Goal: Transaction & Acquisition: Purchase product/service

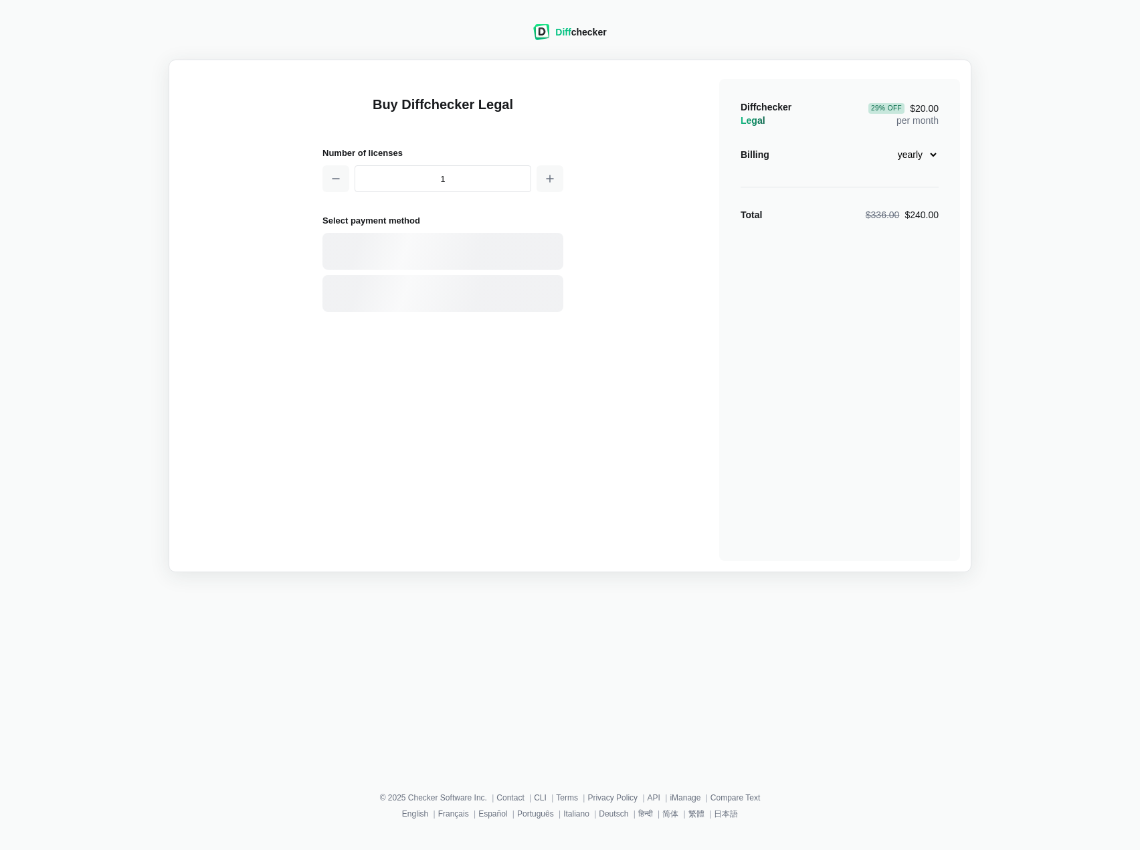
select select "legal-yearly-240"
click at [502, 260] on div "Card" at bounding box center [442, 251] width 241 height 37
select select "[GEOGRAPHIC_DATA]"
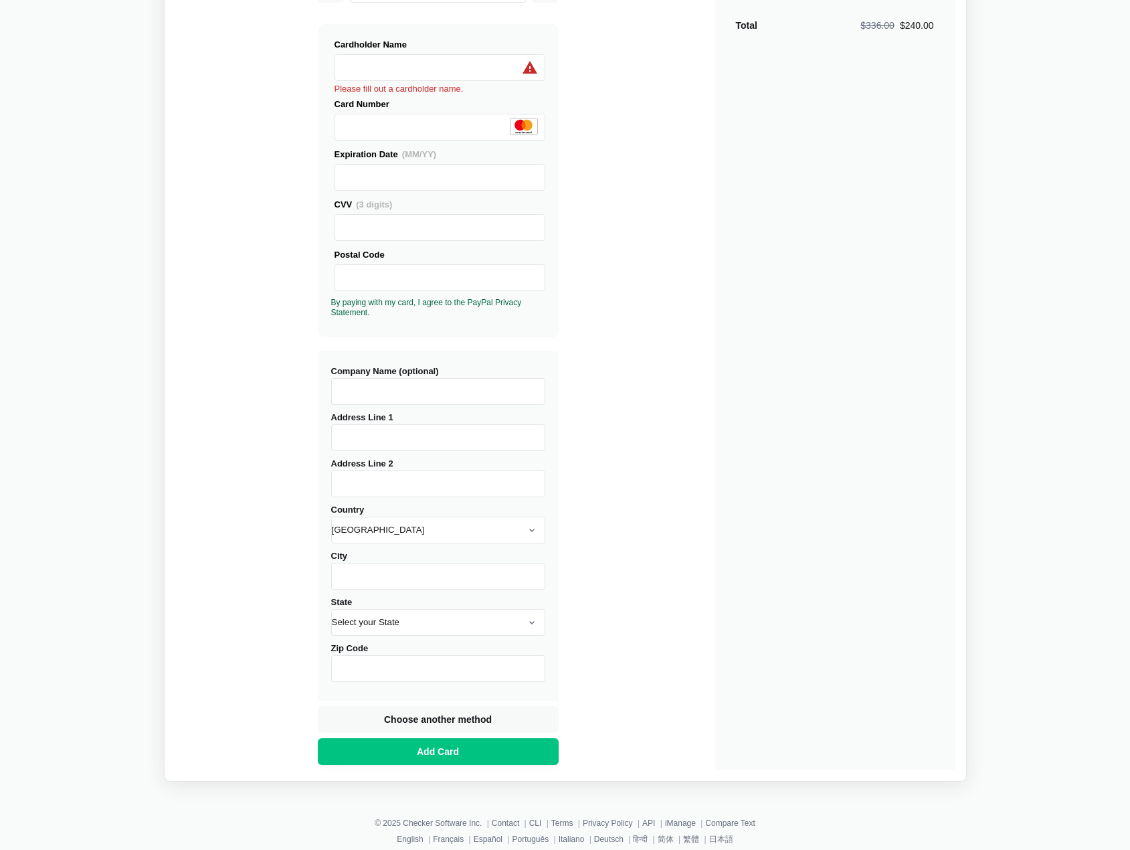
scroll to position [204, 0]
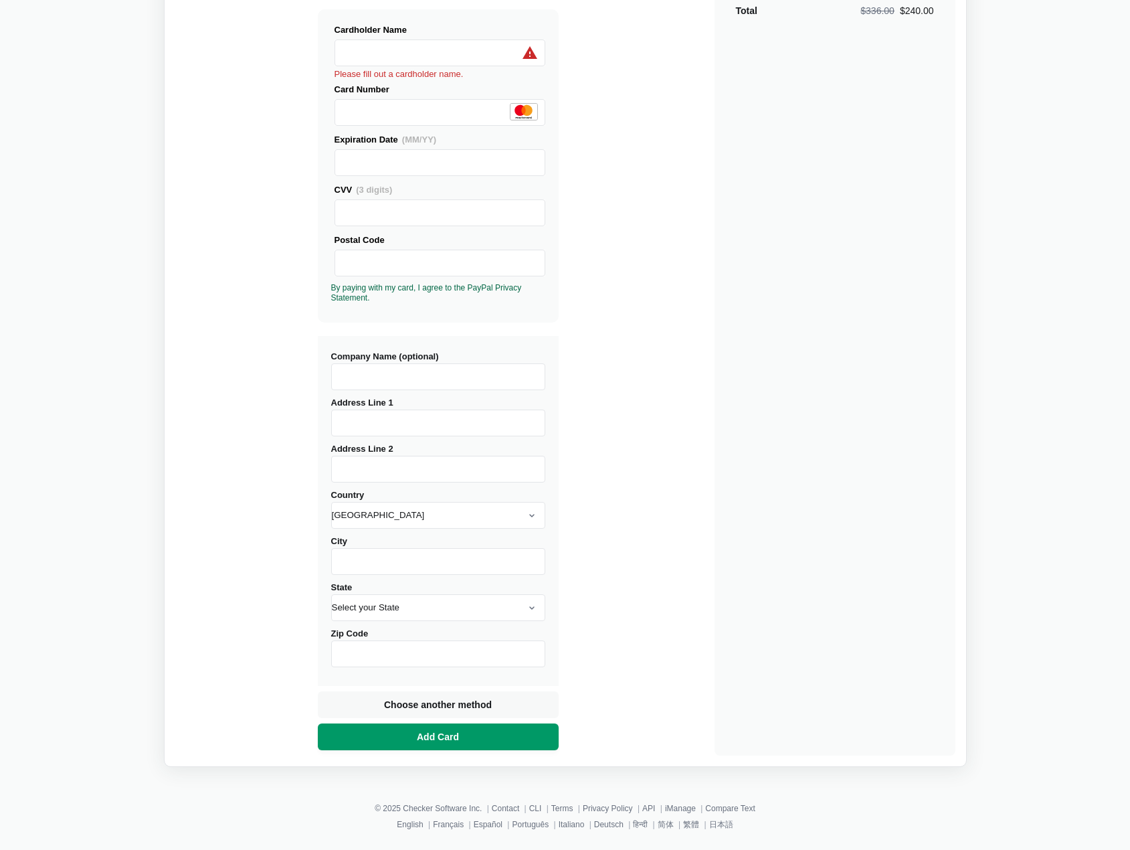
click at [460, 735] on span "Add Card" at bounding box center [438, 736] width 48 height 13
type input "Bialolecka"
type input "146E"
select select "[GEOGRAPHIC_DATA]"
type input "[GEOGRAPHIC_DATA]"
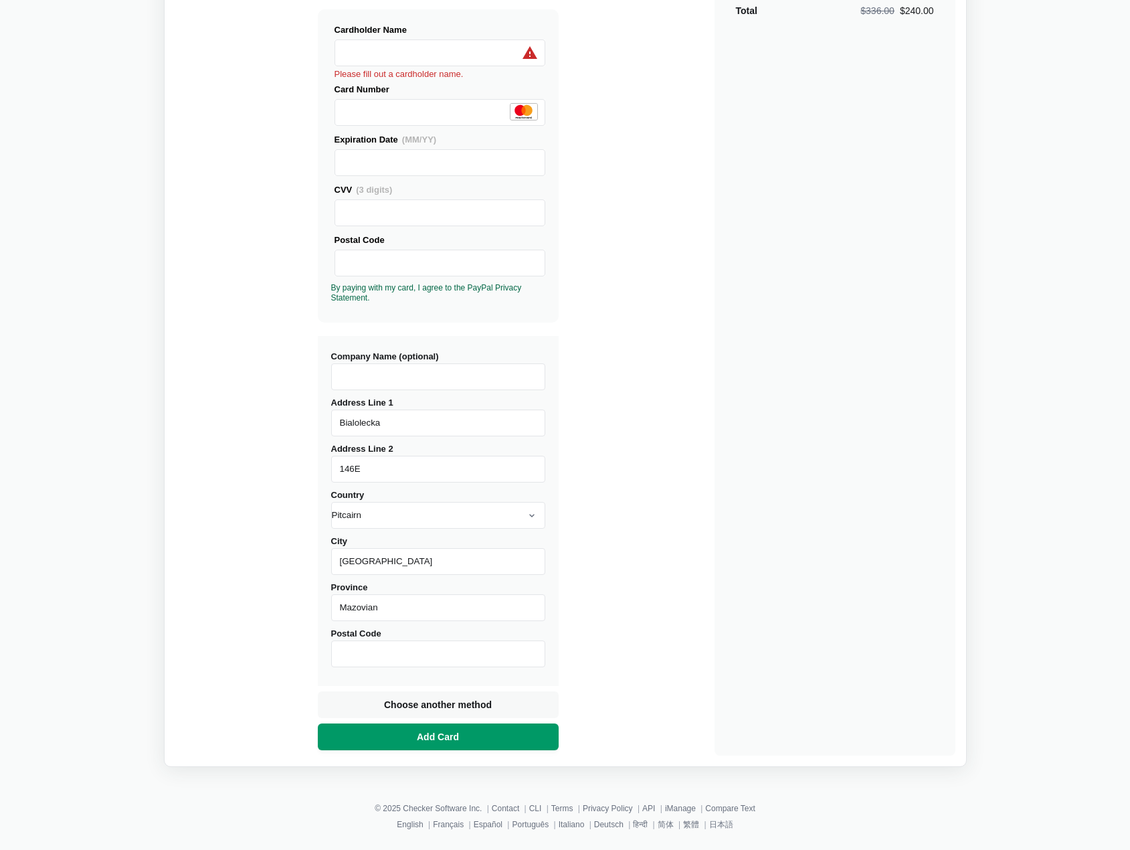
type input "Mazovian"
type input "03253"
click at [460, 734] on span "Add Card" at bounding box center [438, 736] width 48 height 13
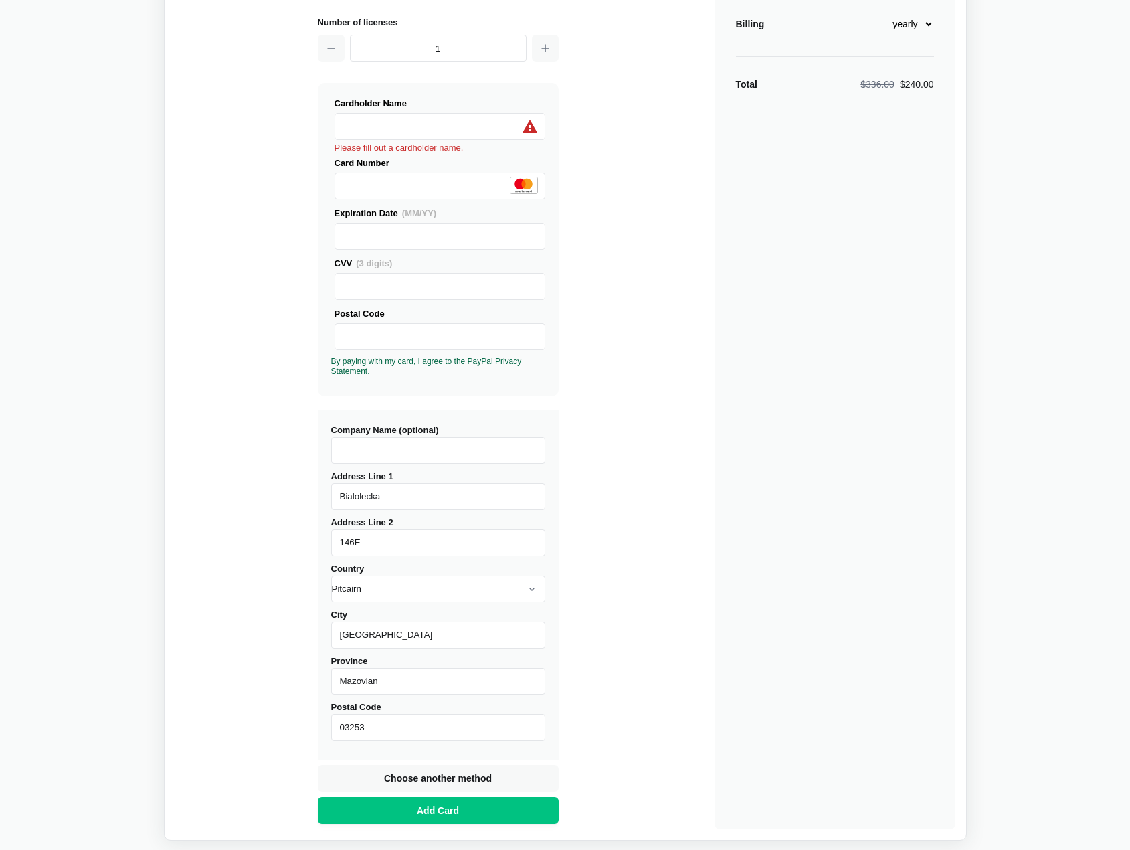
scroll to position [0, 0]
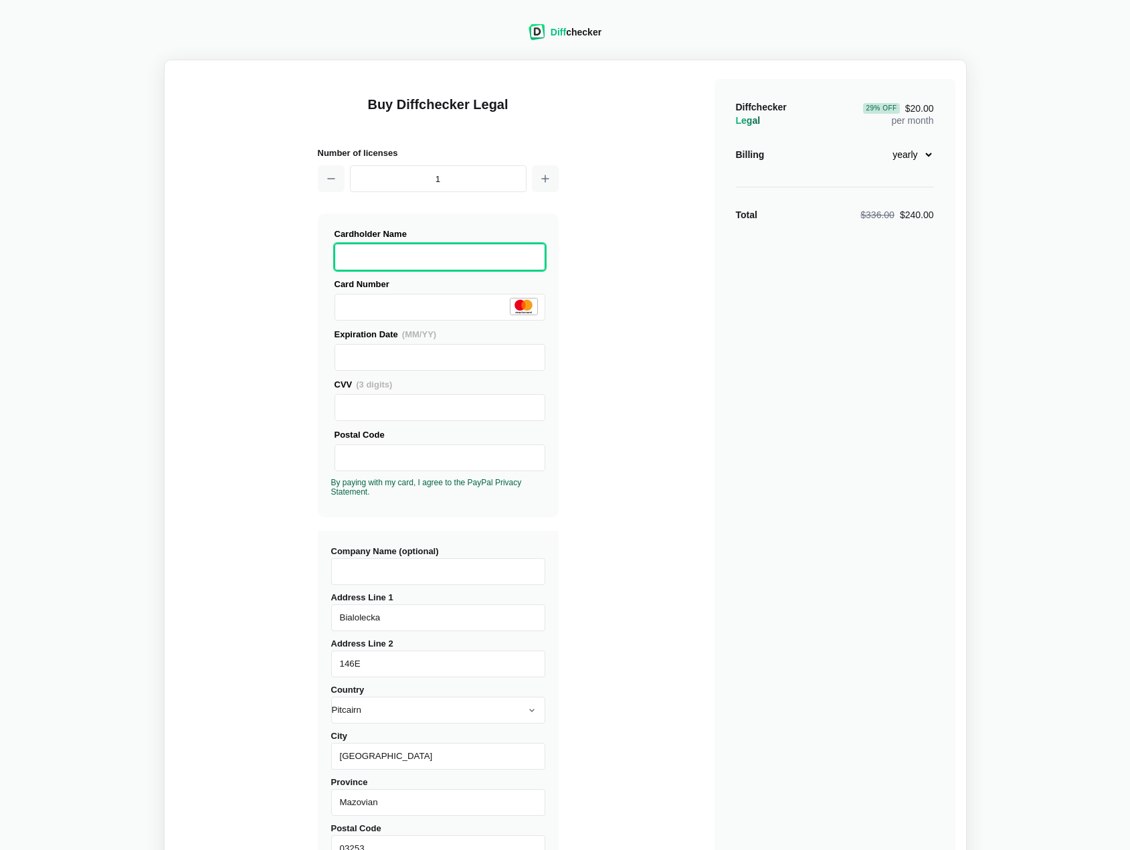
click at [935, 150] on div "Diffchecker Legal 29 % Off $20.00 per month Billing monthly yearly Total $336.0…" at bounding box center [835, 514] width 241 height 871
click at [919, 152] on select "monthly yearly" at bounding box center [905, 154] width 58 height 23
select select "legal-monthly-28"
click at [876, 143] on select "monthly yearly" at bounding box center [905, 154] width 58 height 23
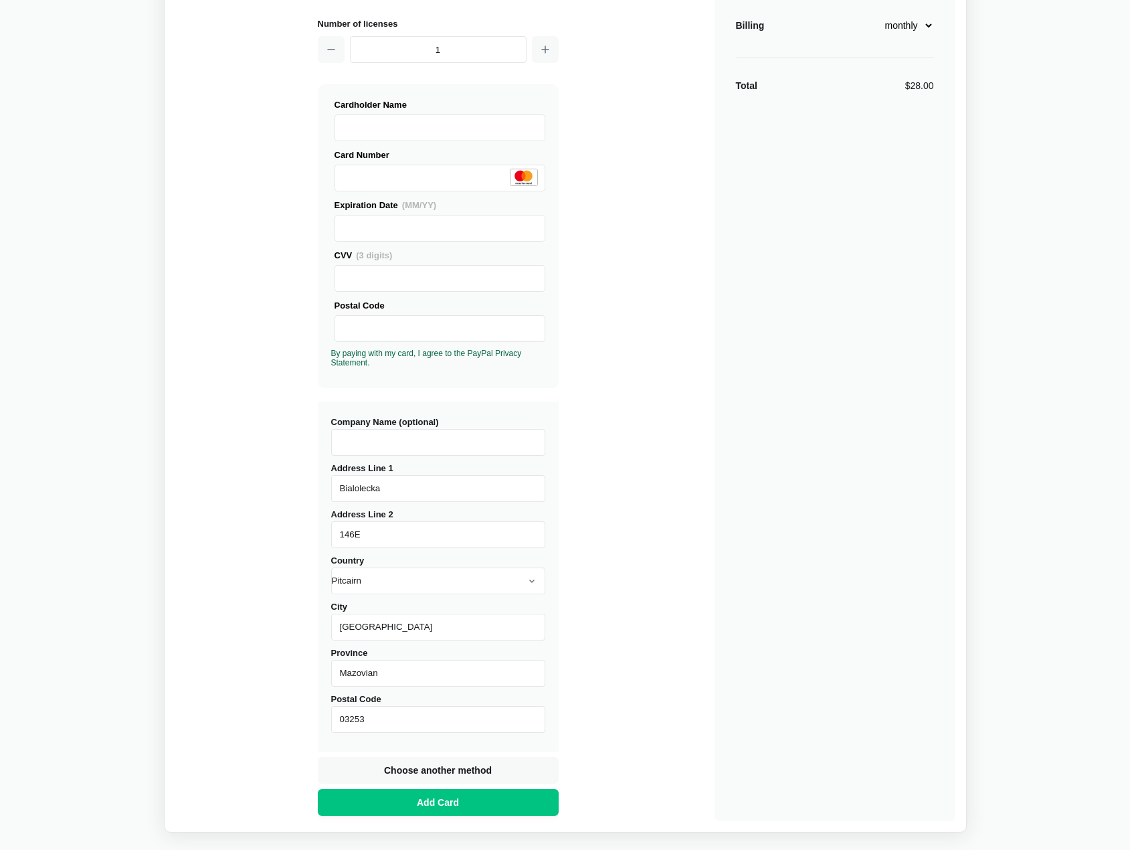
scroll to position [195, 0]
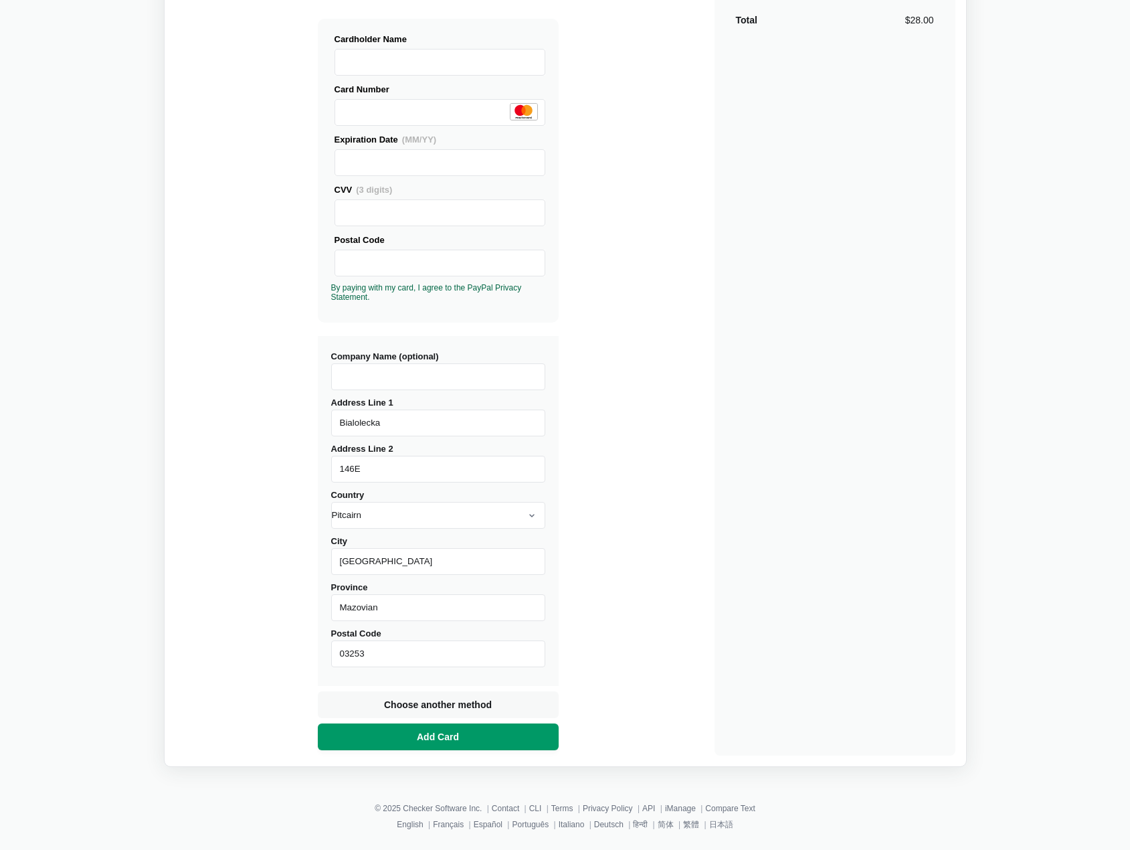
click at [494, 727] on button "Add Card" at bounding box center [438, 736] width 241 height 27
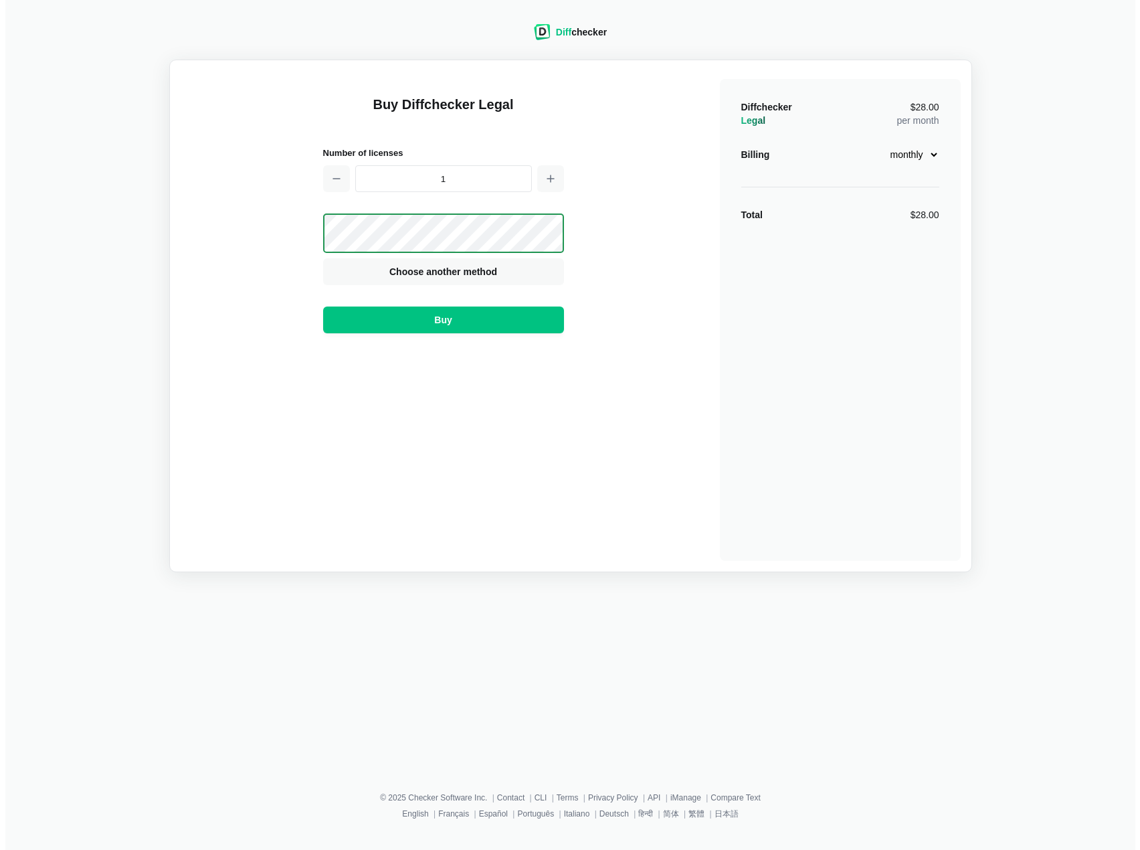
scroll to position [0, 0]
click at [490, 333] on button "Buy" at bounding box center [442, 319] width 241 height 27
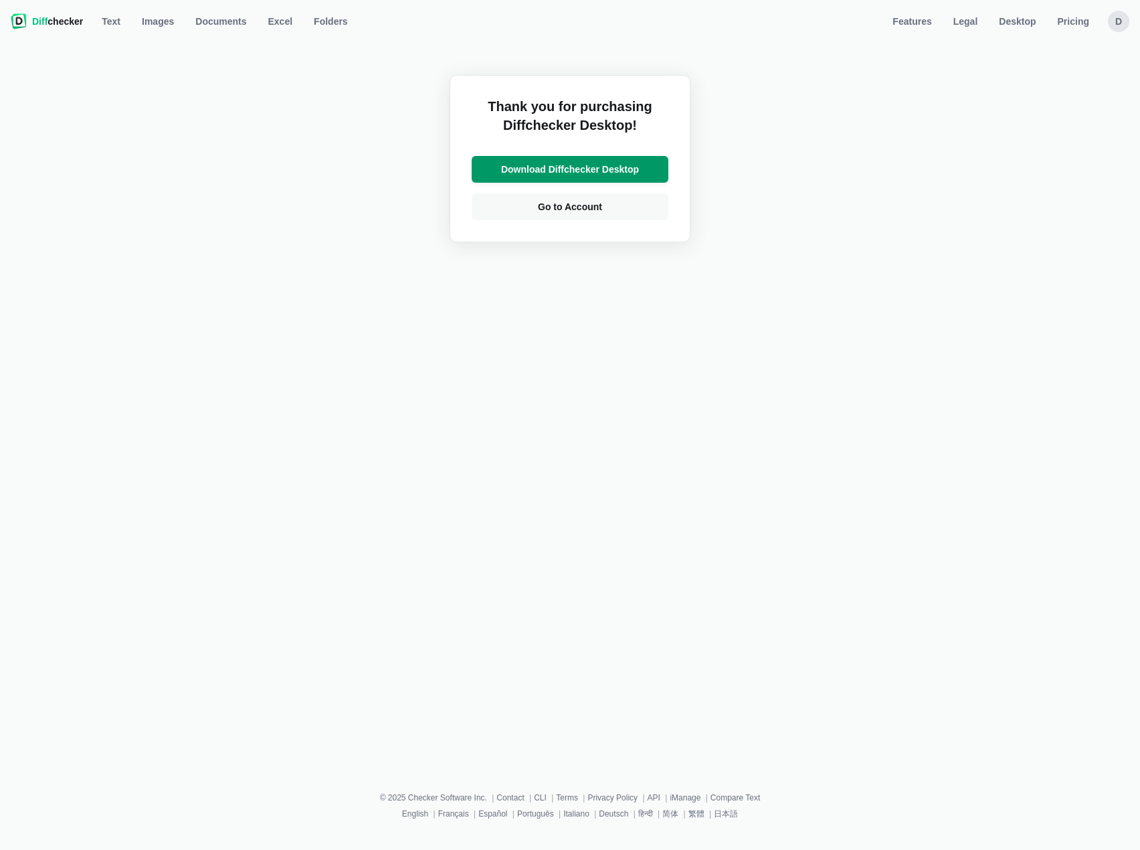
click at [630, 171] on span "Download Diffchecker Desktop" at bounding box center [569, 169] width 143 height 13
